Goal: Task Accomplishment & Management: Manage account settings

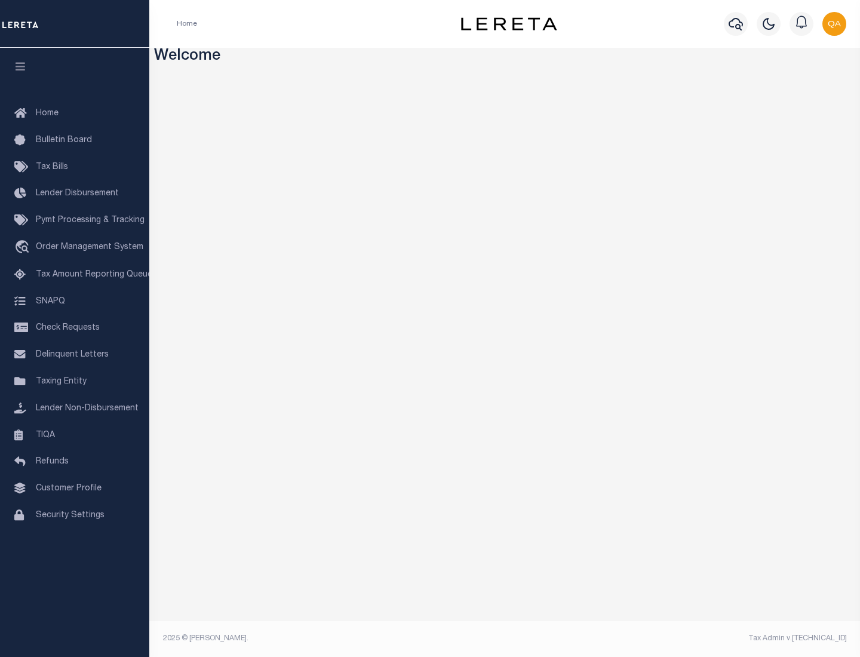
click at [75, 328] on span "Check Requests" at bounding box center [68, 328] width 64 height 8
select select "50"
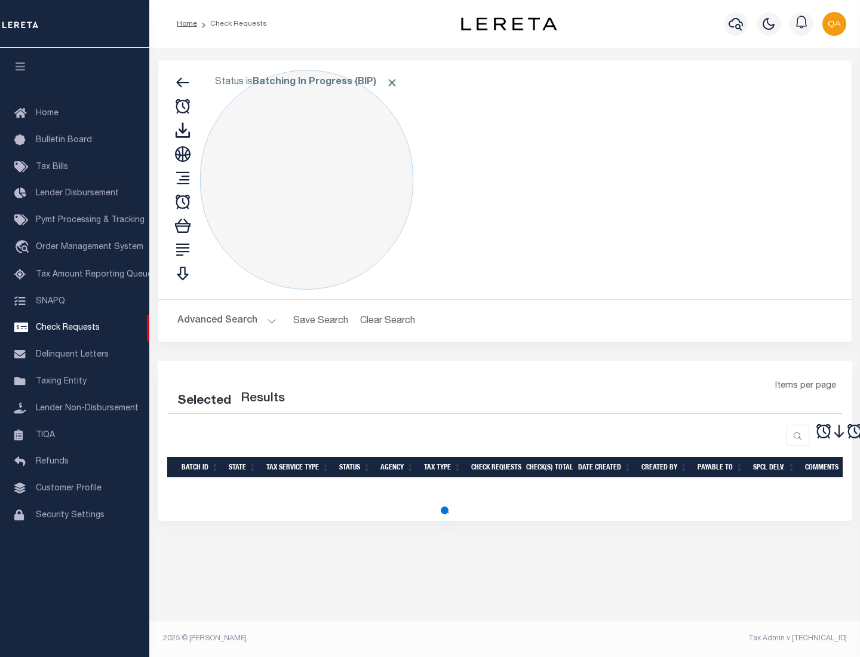
select select "50"
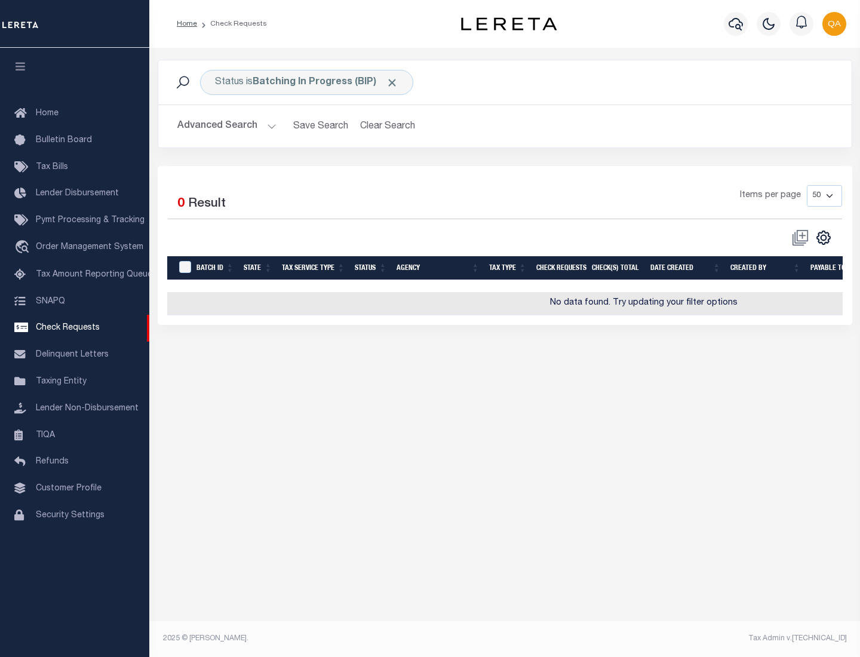
click at [393, 82] on span "Click to Remove" at bounding box center [392, 82] width 13 height 13
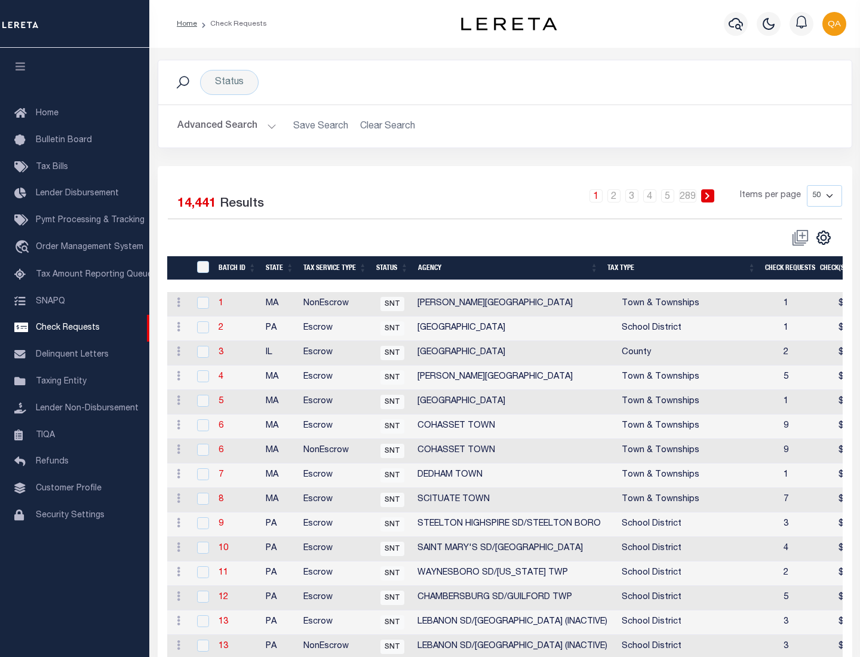
scroll to position [576, 0]
